Goal: Use online tool/utility: Utilize a website feature to perform a specific function

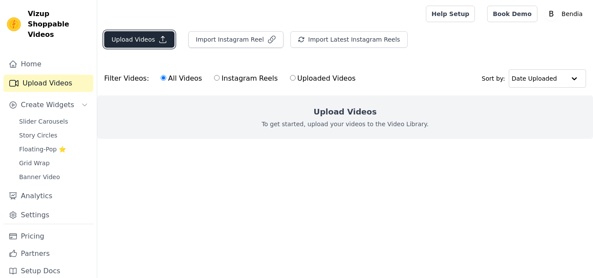
click at [154, 42] on button "Upload Videos" at bounding box center [139, 39] width 70 height 16
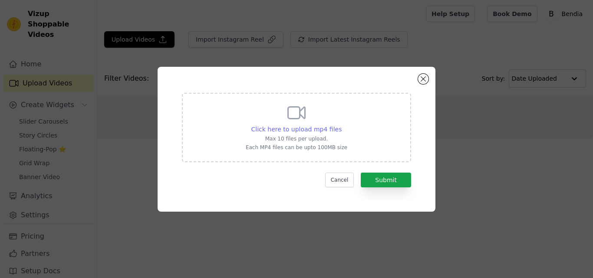
click at [297, 129] on span "Click here to upload mp4 files" at bounding box center [296, 129] width 91 height 7
click at [341, 125] on input "Click here to upload mp4 files Max 10 files per upload. Each MP4 files can be u…" at bounding box center [341, 125] width 0 height 0
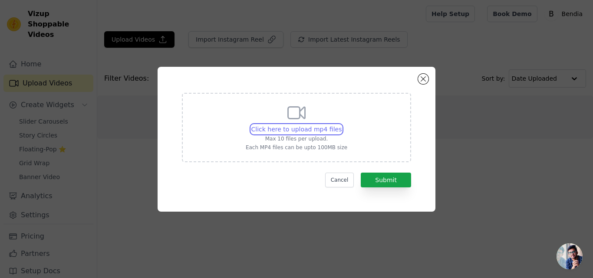
type input "C:\fakepath\lv_0_20250818125156 (1) (1) (1).mp4"
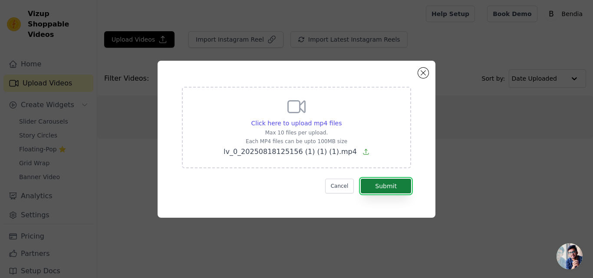
click at [389, 188] on button "Submit" at bounding box center [386, 186] width 50 height 15
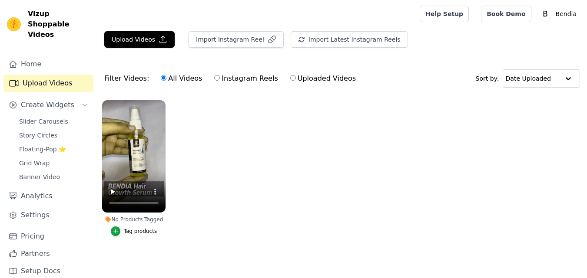
click at [135, 231] on div "Tag products" at bounding box center [140, 231] width 33 height 7
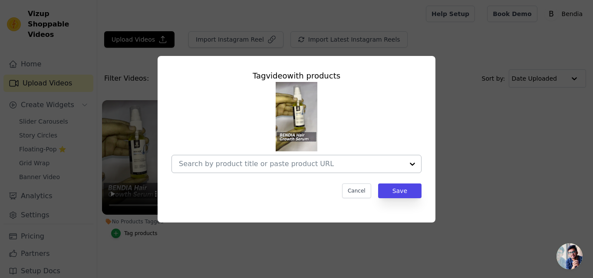
click at [412, 167] on div at bounding box center [412, 163] width 17 height 17
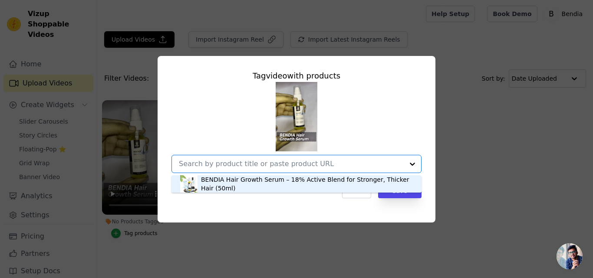
click at [220, 181] on div "BENDIA Hair Growth Serum – 18% Active Blend for Stronger, Thicker Hair (50ml)" at bounding box center [307, 183] width 212 height 17
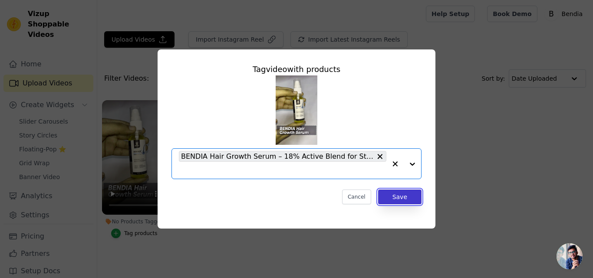
click at [404, 196] on button "Save" at bounding box center [399, 197] width 43 height 15
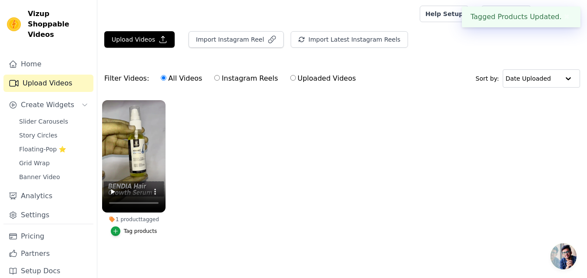
scroll to position [5, 0]
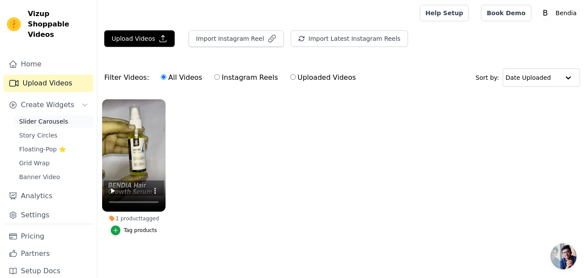
click at [26, 117] on span "Slider Carousels" at bounding box center [43, 121] width 49 height 9
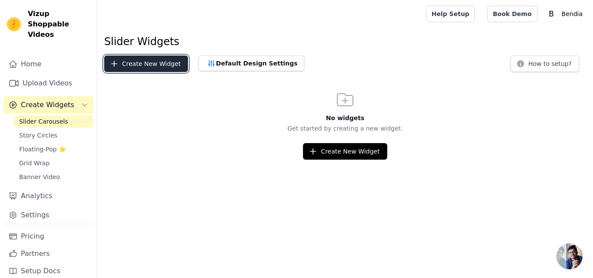
click at [135, 61] on button "Create New Widget" at bounding box center [146, 64] width 84 height 16
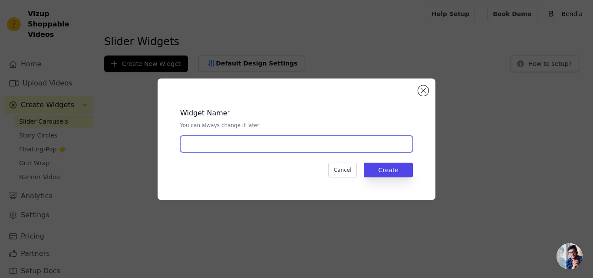
click at [220, 148] on input "text" at bounding box center [296, 144] width 233 height 16
type input "serum"
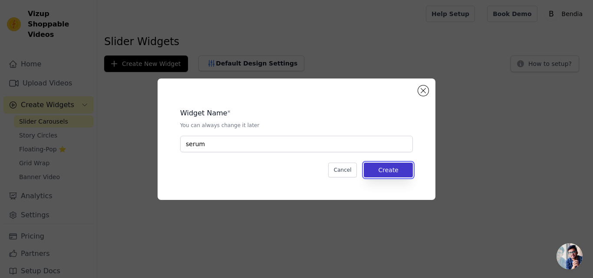
click at [399, 175] on button "Create" at bounding box center [388, 170] width 49 height 15
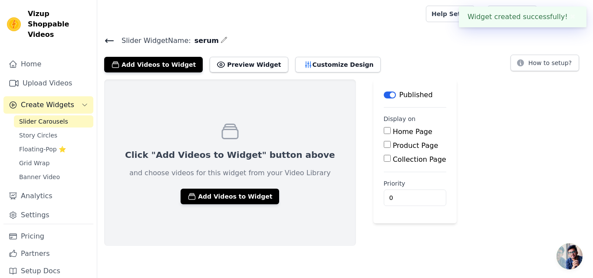
click at [393, 131] on label "Home Page" at bounding box center [413, 132] width 40 height 8
click at [384, 131] on input "Home Page" at bounding box center [387, 130] width 7 height 7
checkbox input "true"
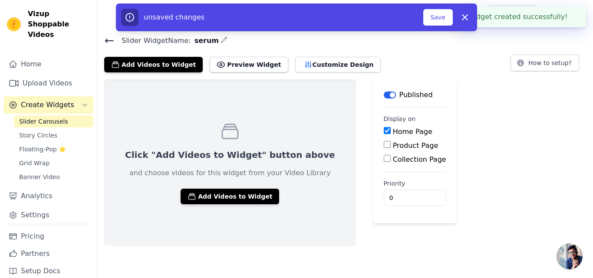
click at [393, 143] on label "Product Page" at bounding box center [416, 146] width 46 height 8
click at [384, 143] on input "Product Page" at bounding box center [387, 144] width 7 height 7
checkbox input "true"
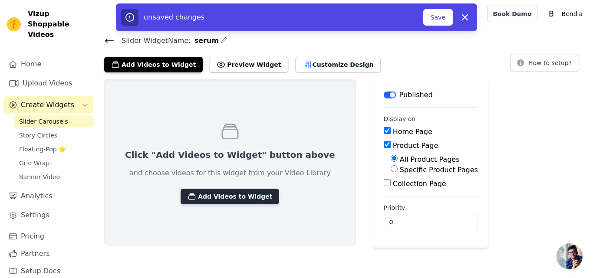
click at [221, 198] on button "Add Videos to Widget" at bounding box center [230, 197] width 99 height 16
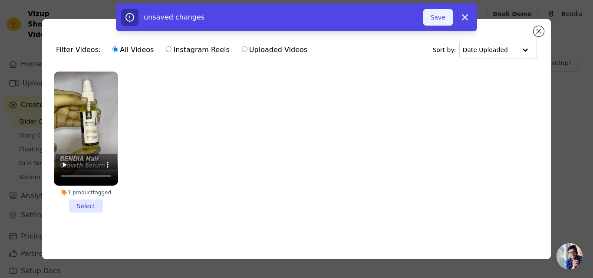
click at [442, 19] on button "Save" at bounding box center [438, 17] width 30 height 16
click at [437, 15] on button "Save" at bounding box center [438, 17] width 30 height 16
click at [439, 20] on button "Save" at bounding box center [438, 17] width 30 height 16
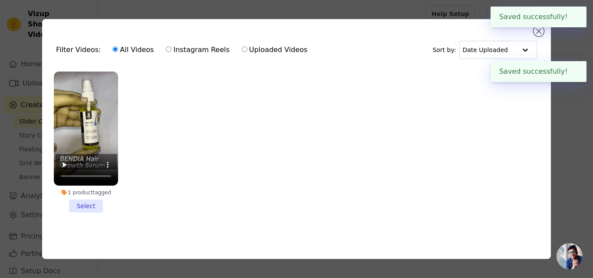
click at [88, 200] on li "1 product tagged Select" at bounding box center [86, 142] width 64 height 141
click at [0, 0] on input "1 product tagged Select" at bounding box center [0, 0] width 0 height 0
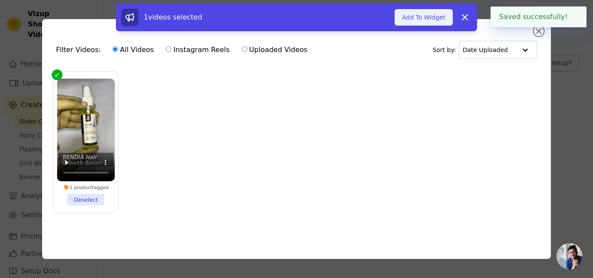
click at [427, 23] on button "Add To Widget" at bounding box center [424, 17] width 58 height 16
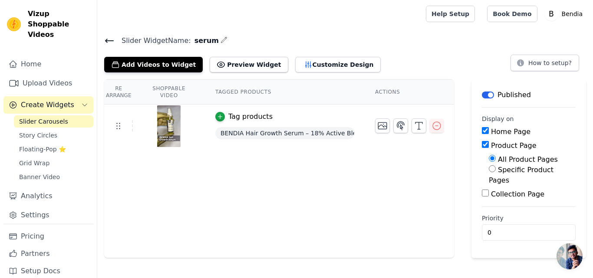
click at [405, 197] on div "Re Arrange Shoppable Video Tagged Products Actions Tag products BENDIA Hair Gro…" at bounding box center [279, 168] width 350 height 179
click at [231, 63] on button "Preview Widget" at bounding box center [249, 65] width 78 height 16
